Goal: Information Seeking & Learning: Find specific fact

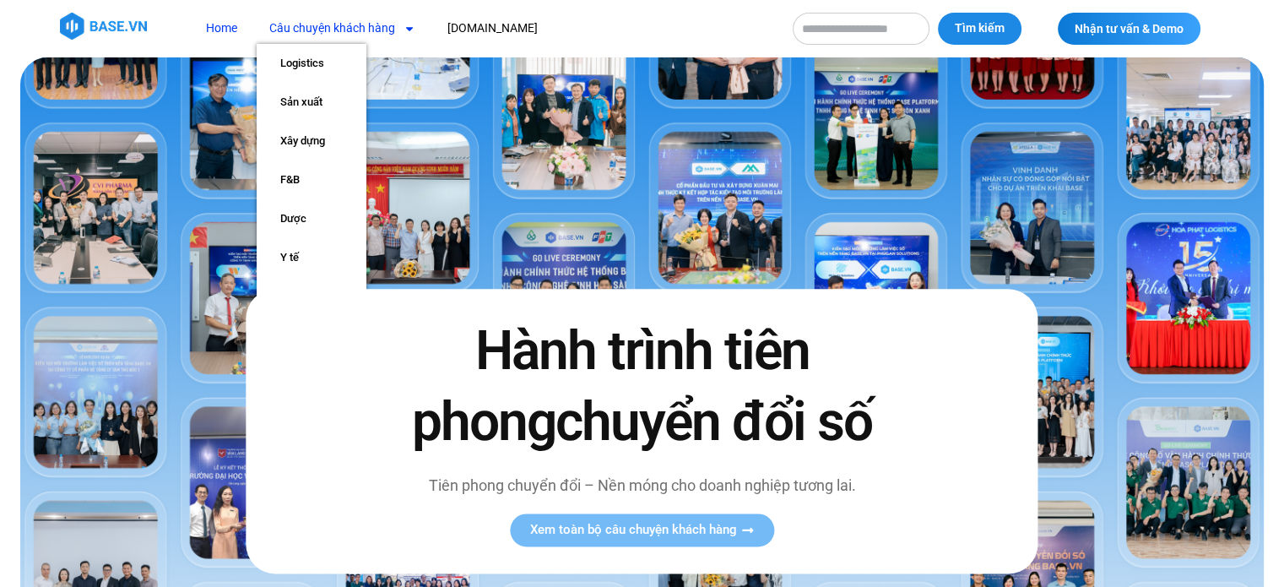
click at [310, 35] on link "Câu chuyện khách hàng" at bounding box center [342, 28] width 171 height 31
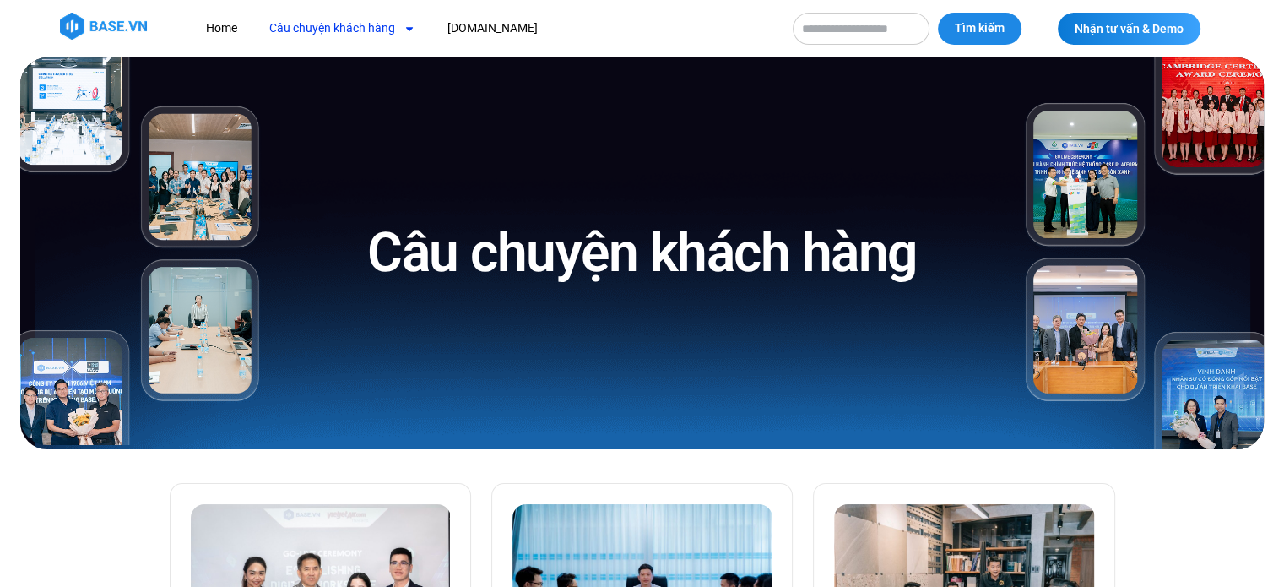
click at [864, 24] on input "Tìm kiếm" at bounding box center [861, 29] width 137 height 32
type input "*********"
click at [938, 13] on button "Tìm kiếm" at bounding box center [980, 29] width 84 height 32
